Goal: Task Accomplishment & Management: Manage account settings

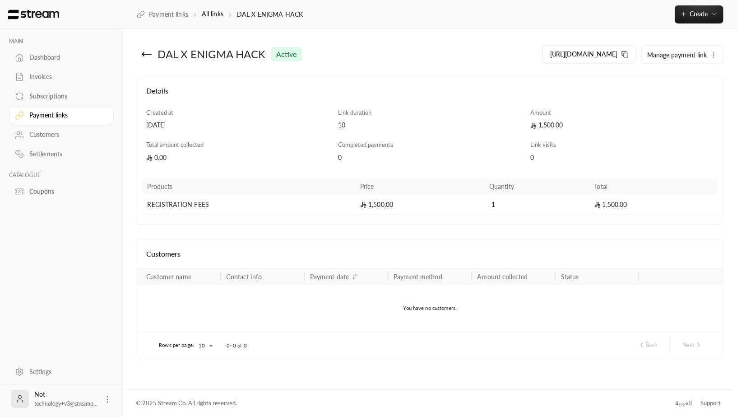
click at [43, 74] on div "Invoices" at bounding box center [65, 76] width 73 height 9
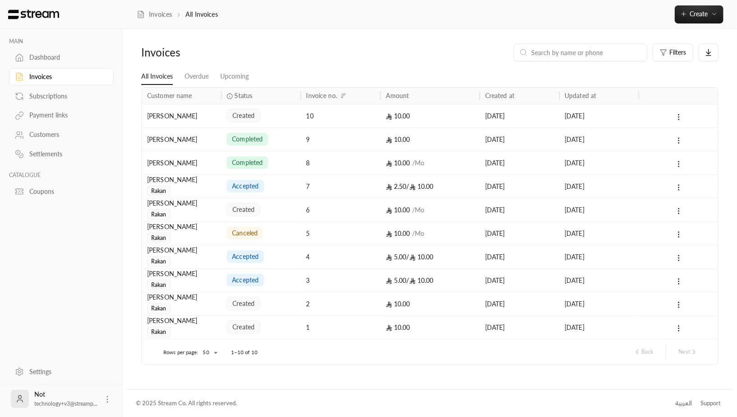
click at [517, 124] on div "[DATE]" at bounding box center [519, 115] width 69 height 23
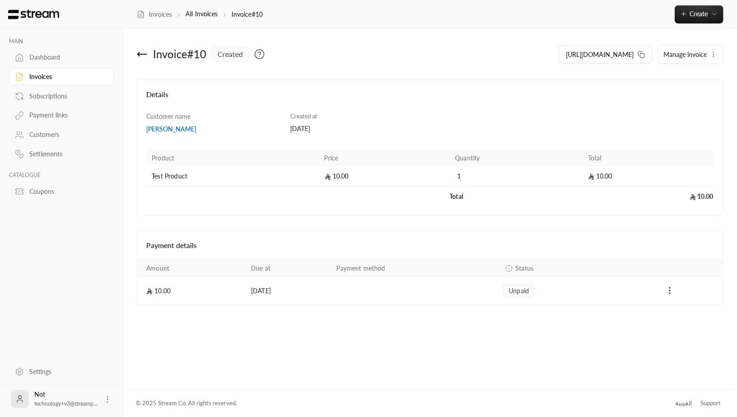
click at [676, 288] on div "Payments" at bounding box center [669, 290] width 94 height 11
click at [667, 288] on icon "Payments" at bounding box center [669, 290] width 9 height 9
click at [687, 306] on li "Mark as paid" at bounding box center [690, 312] width 42 height 16
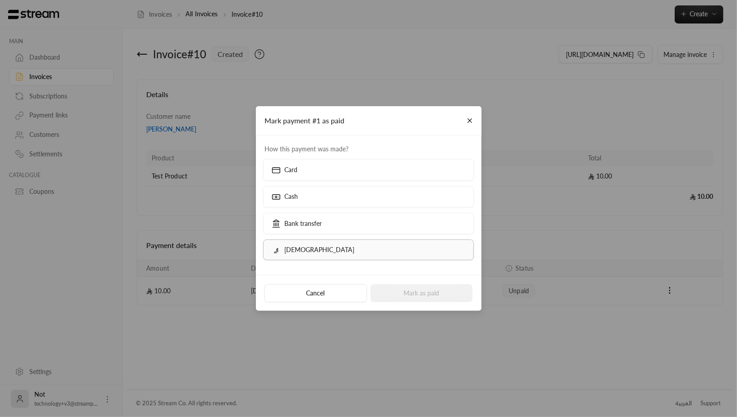
click at [338, 259] on label "Qurrah" at bounding box center [368, 249] width 211 height 21
click at [338, 212] on div "Cash" at bounding box center [368, 199] width 217 height 27
click at [332, 181] on div "Card" at bounding box center [368, 172] width 217 height 27
click at [330, 172] on label "Card" at bounding box center [368, 169] width 211 height 21
click at [321, 199] on label "Cash" at bounding box center [368, 196] width 211 height 21
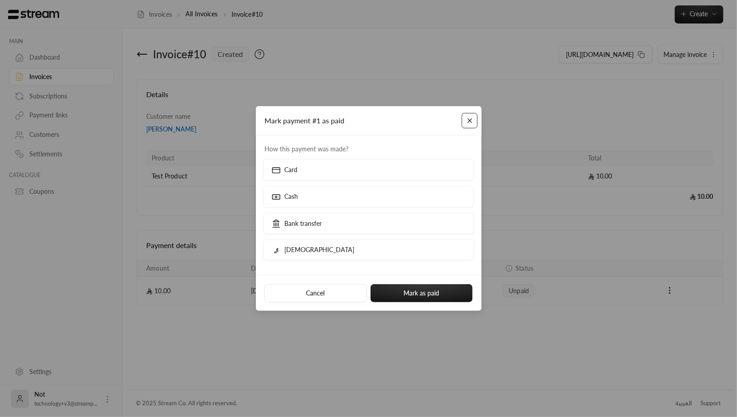
click at [471, 117] on button "Close" at bounding box center [470, 121] width 16 height 16
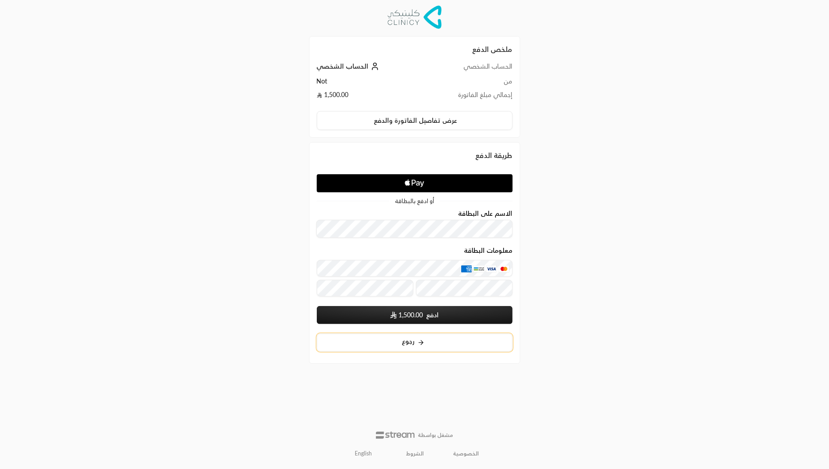
click at [412, 338] on span "رجوع" at bounding box center [408, 341] width 13 height 6
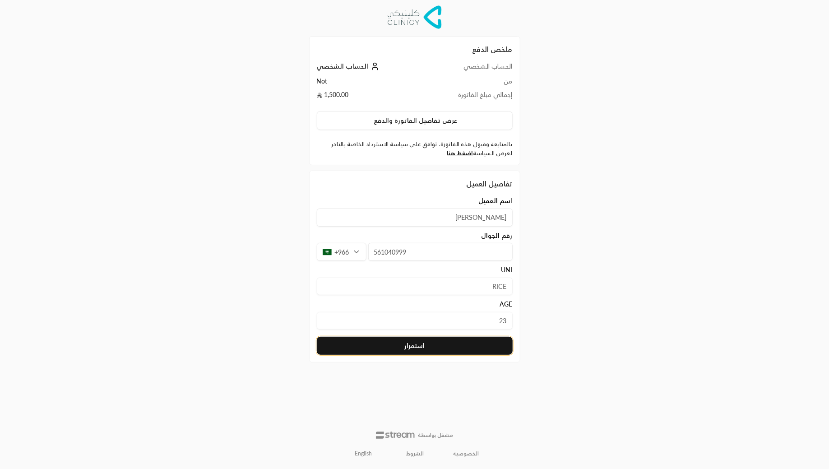
click at [432, 341] on button "استمرار" at bounding box center [415, 346] width 196 height 18
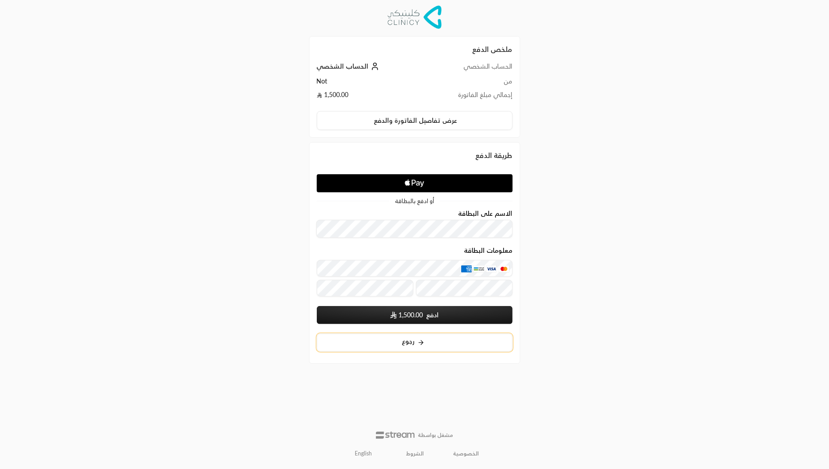
click at [423, 336] on button "رجوع" at bounding box center [415, 342] width 196 height 18
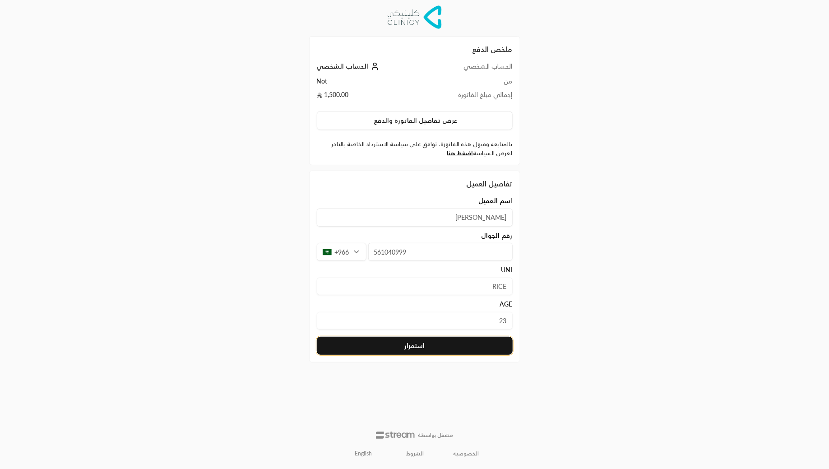
click at [454, 343] on button "استمرار" at bounding box center [415, 346] width 196 height 18
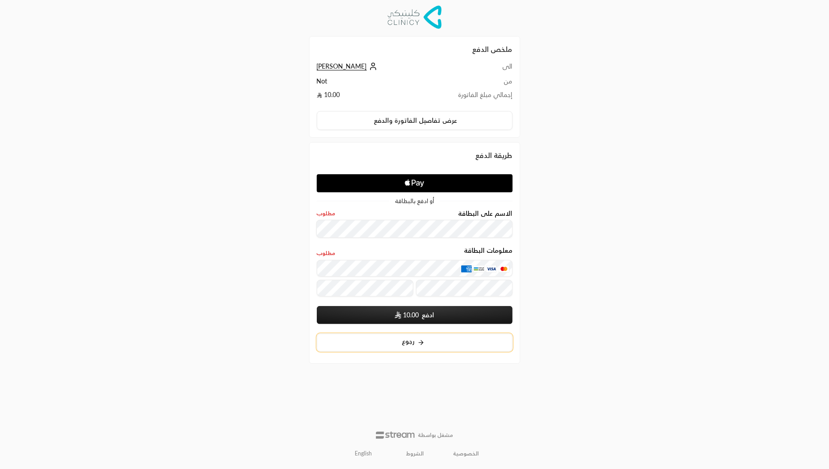
click at [366, 335] on button "رجوع" at bounding box center [415, 342] width 196 height 18
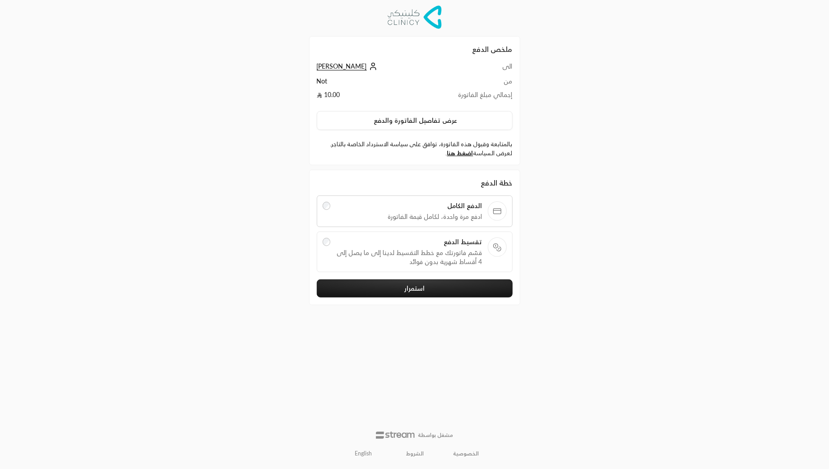
click at [422, 237] on span "تقسيط الدفع" at bounding box center [409, 241] width 147 height 9
